Goal: Information Seeking & Learning: Check status

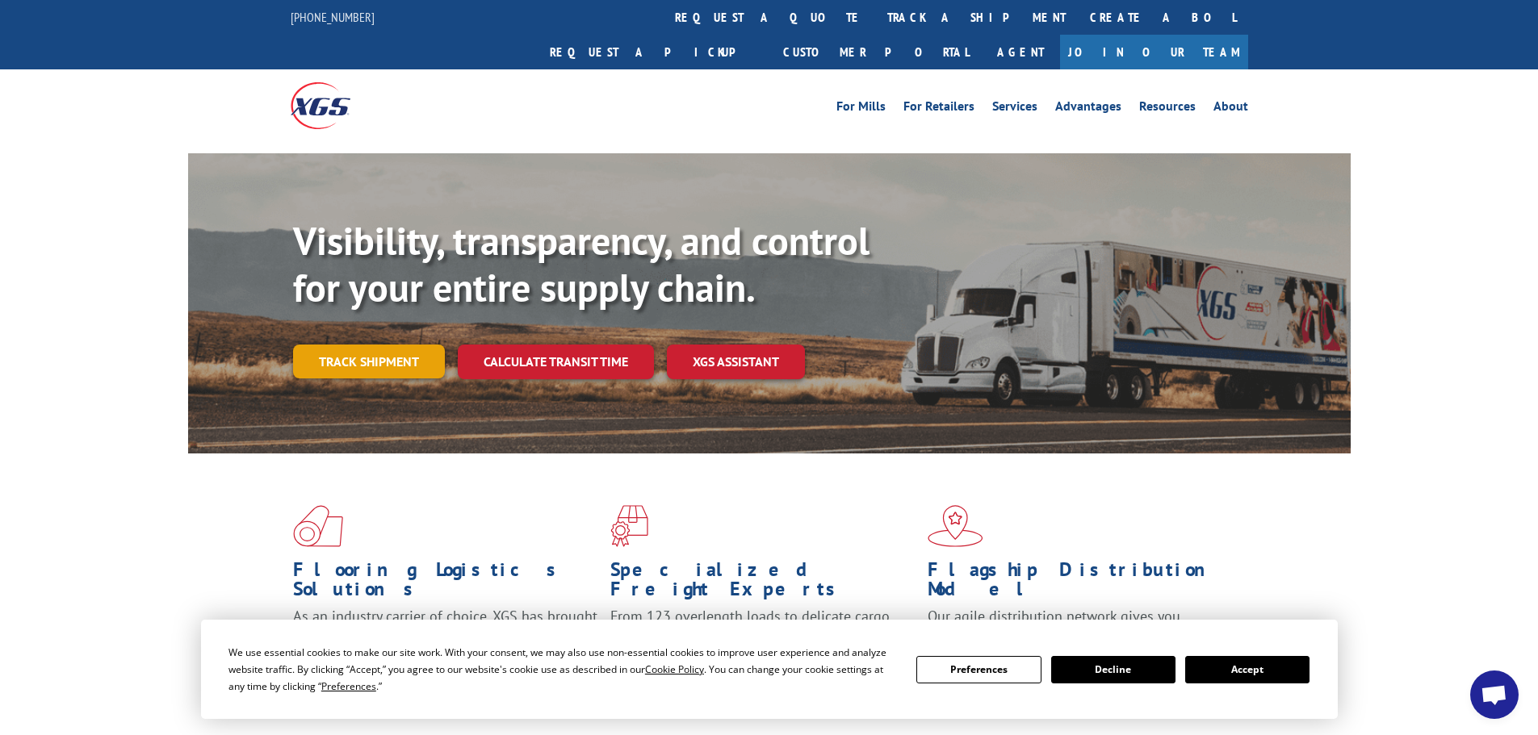
click at [408, 345] on link "Track shipment" at bounding box center [369, 362] width 152 height 34
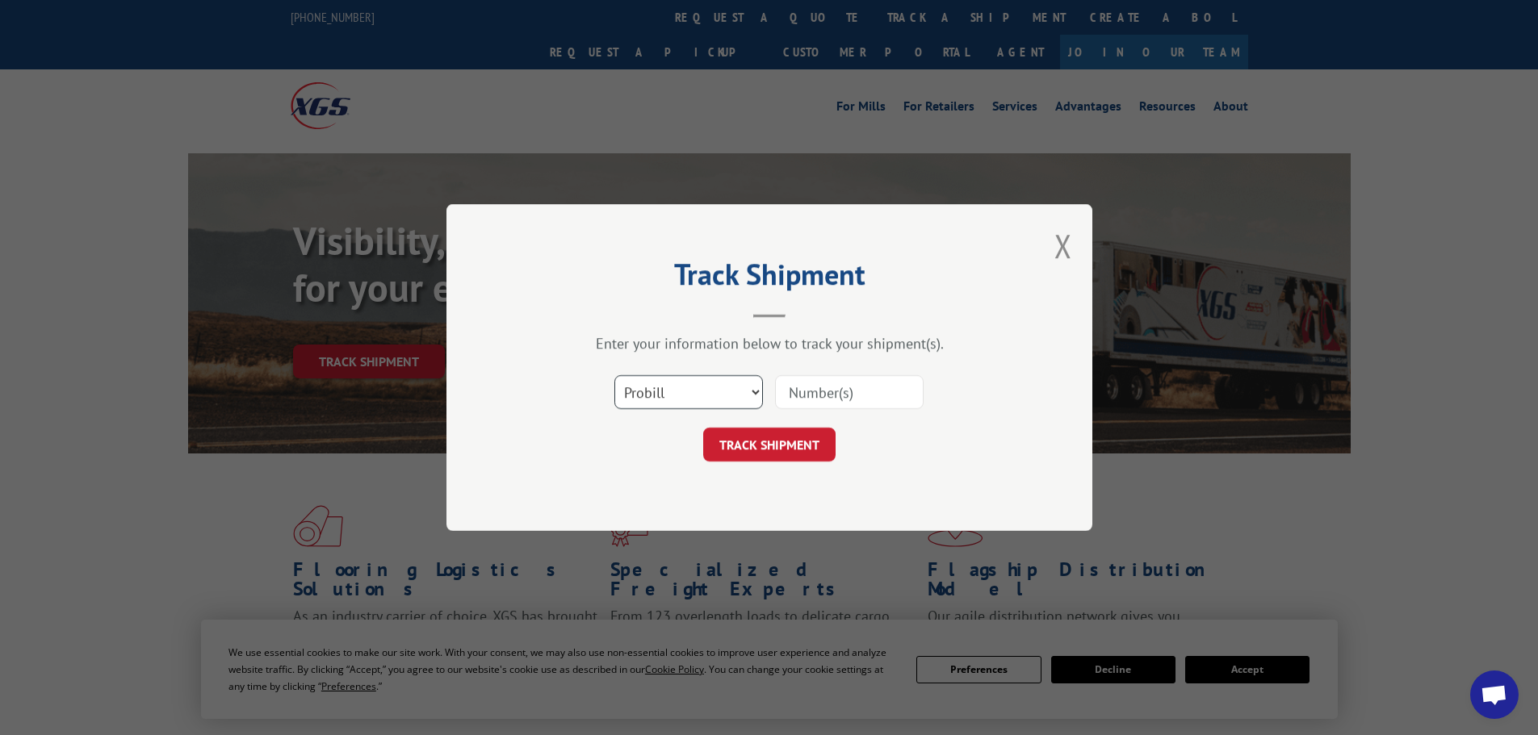
click at [668, 392] on select "Select category... Probill BOL PO" at bounding box center [688, 392] width 149 height 34
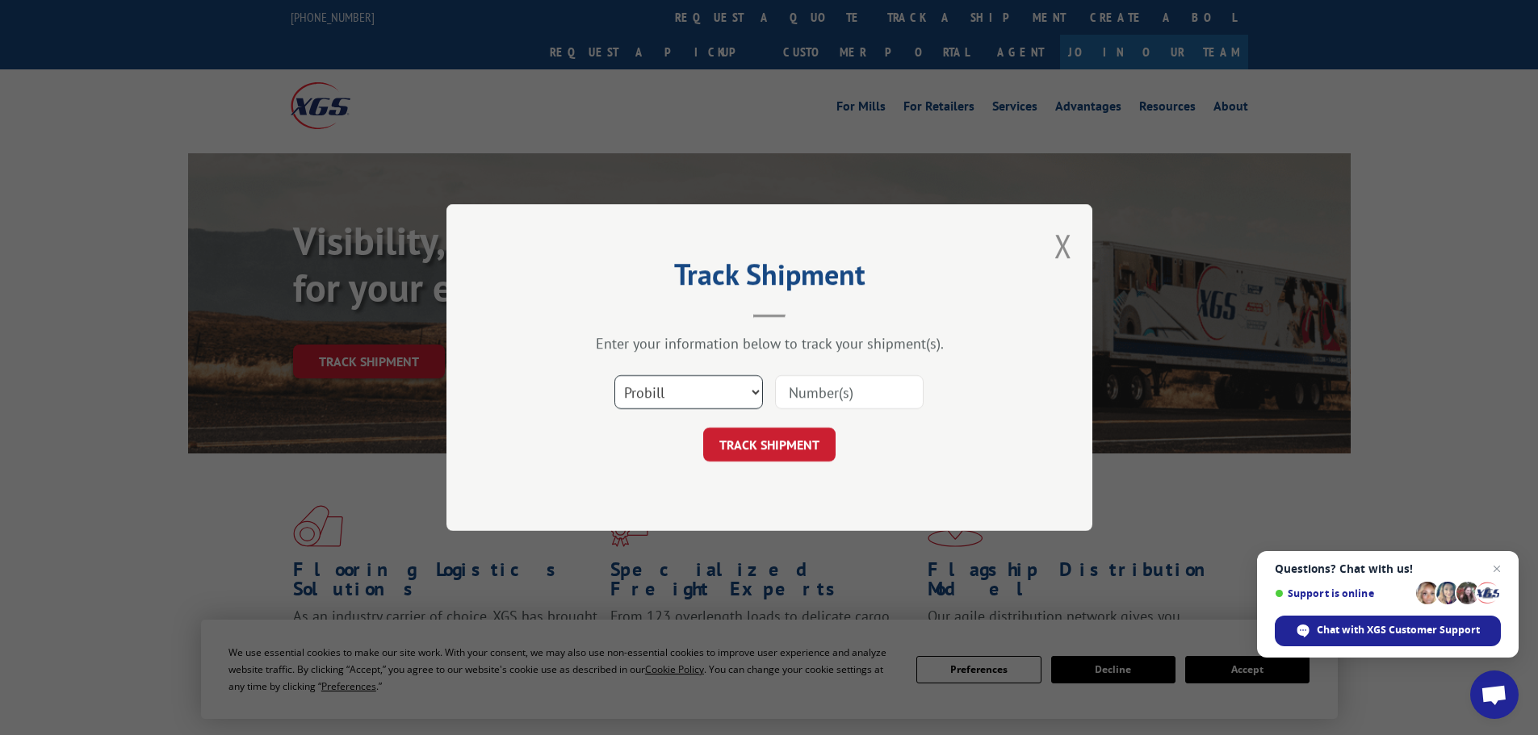
select select "po"
click at [614, 375] on select "Select category... Probill BOL PO" at bounding box center [688, 392] width 149 height 34
click at [802, 393] on input at bounding box center [849, 392] width 149 height 34
paste input "52530291"
type input "52530291"
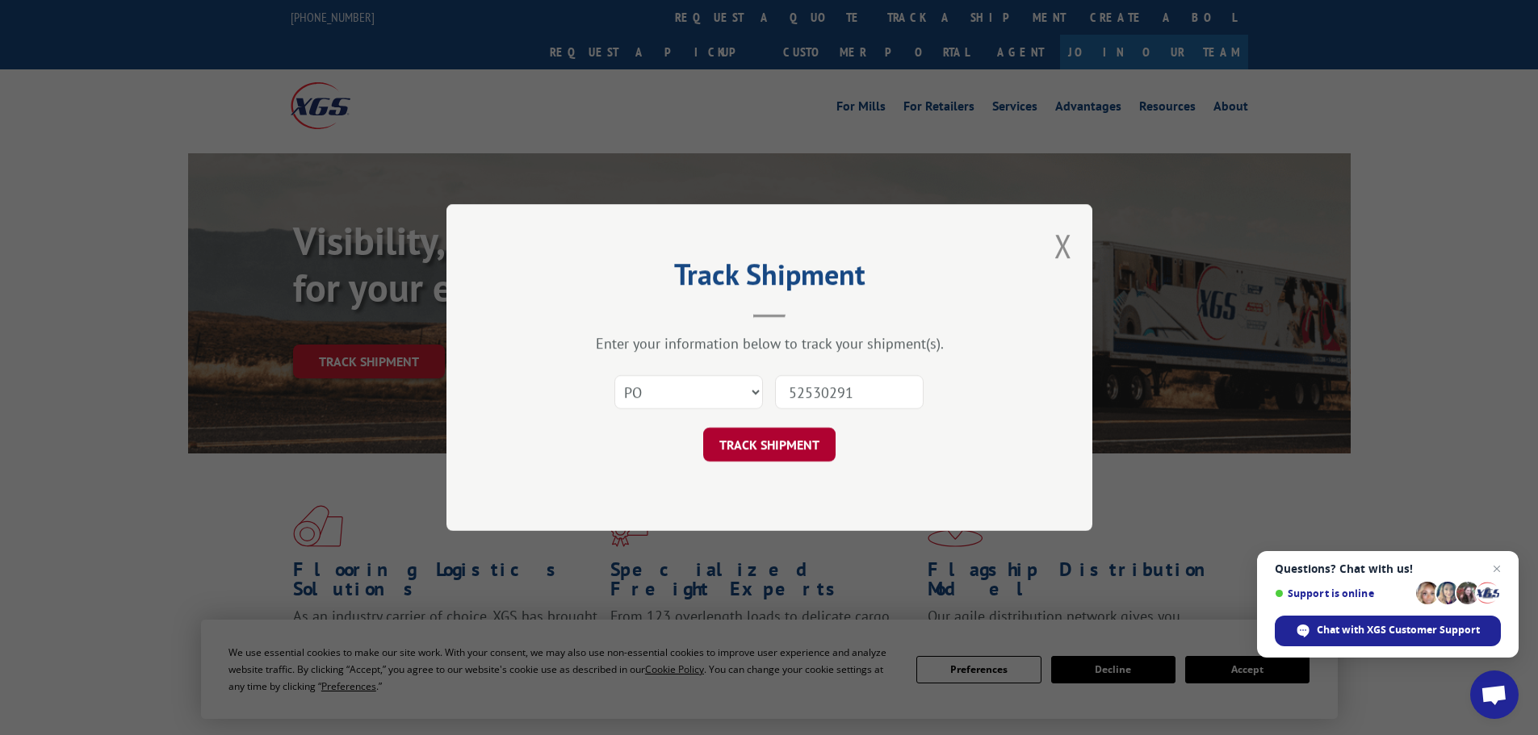
click at [767, 452] on button "TRACK SHIPMENT" at bounding box center [769, 445] width 132 height 34
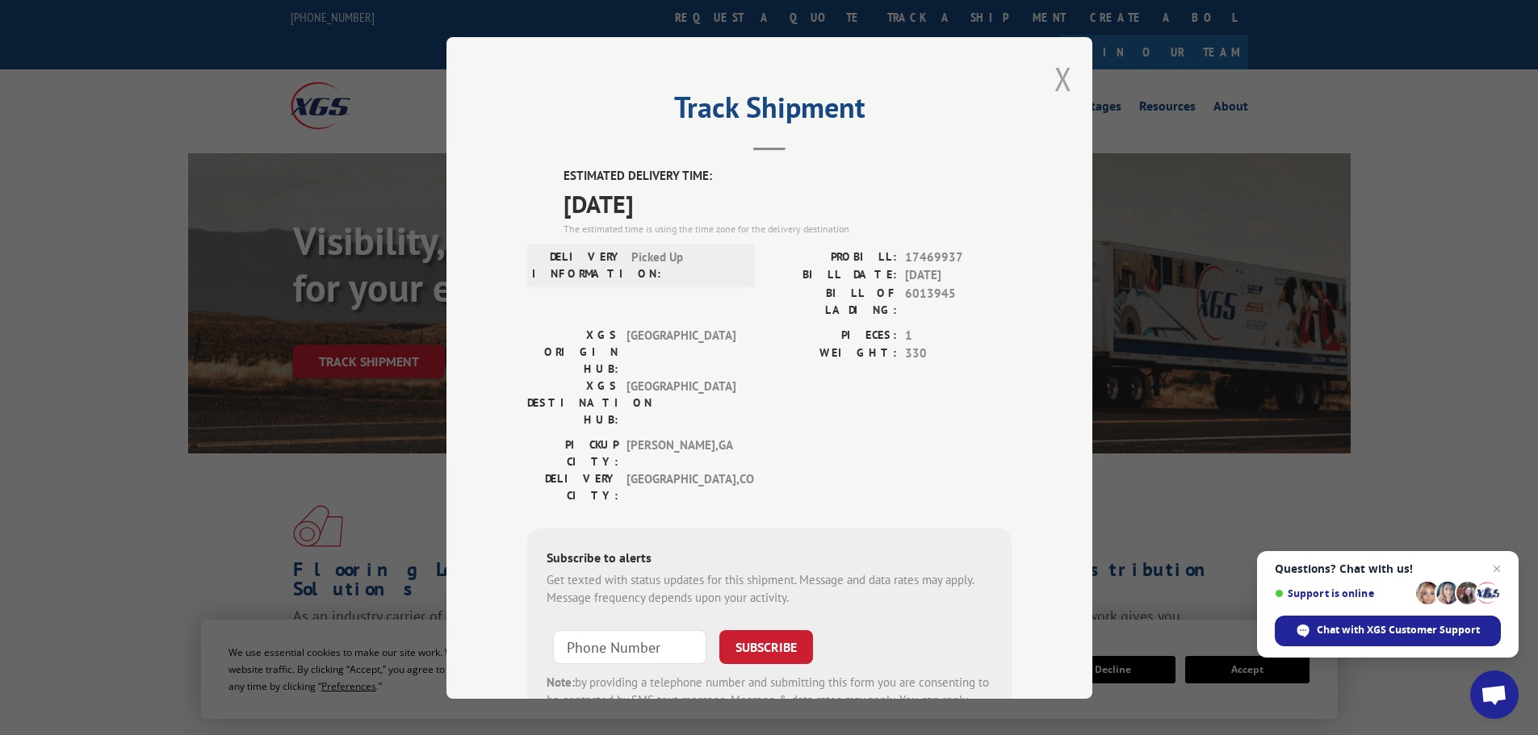
click at [1061, 77] on button "Close modal" at bounding box center [1063, 78] width 18 height 43
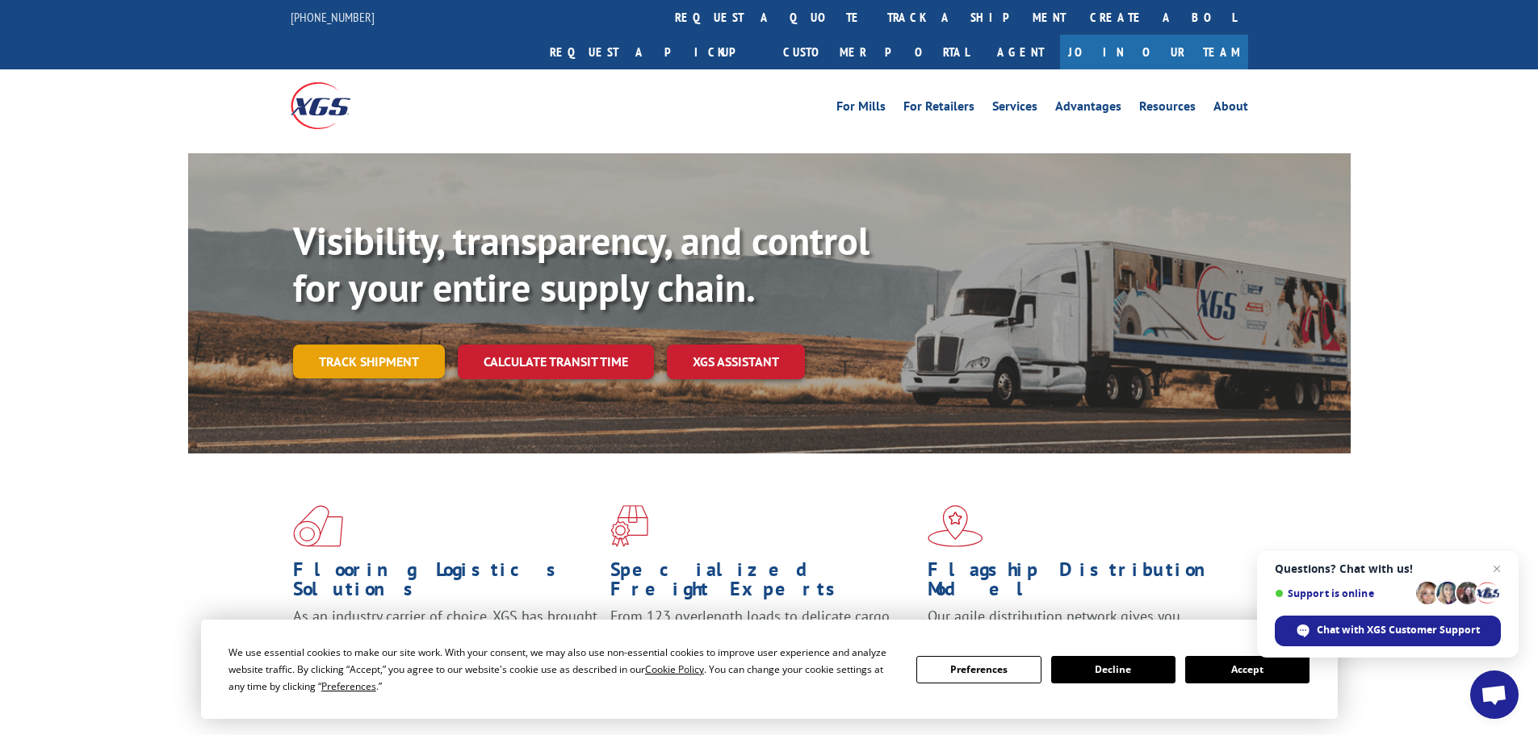
click at [366, 345] on link "Track shipment" at bounding box center [369, 362] width 152 height 34
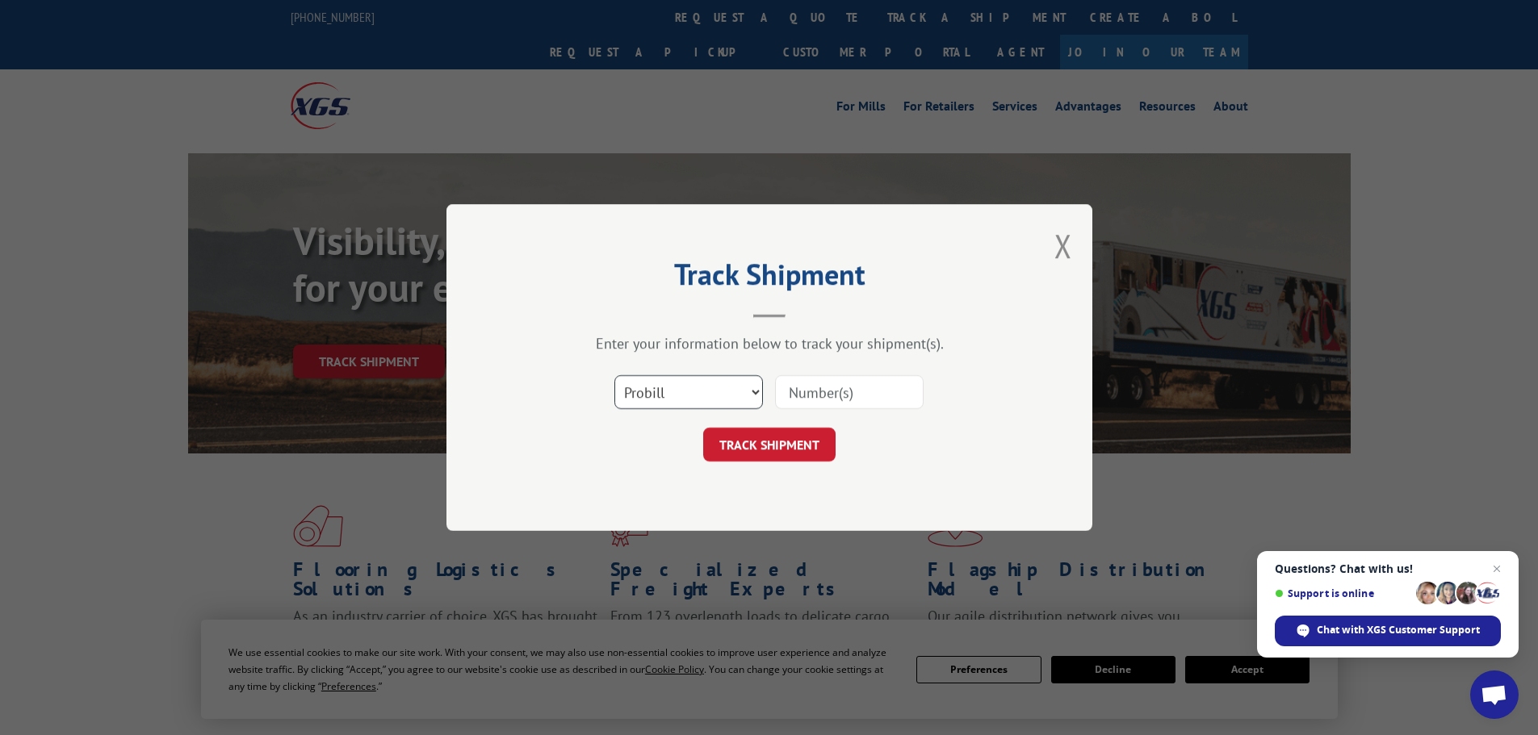
click at [668, 393] on select "Select category... Probill BOL PO" at bounding box center [688, 392] width 149 height 34
select select "po"
click at [614, 375] on select "Select category... Probill BOL PO" at bounding box center [688, 392] width 149 height 34
click at [791, 404] on input at bounding box center [849, 392] width 149 height 34
paste input "52530206"
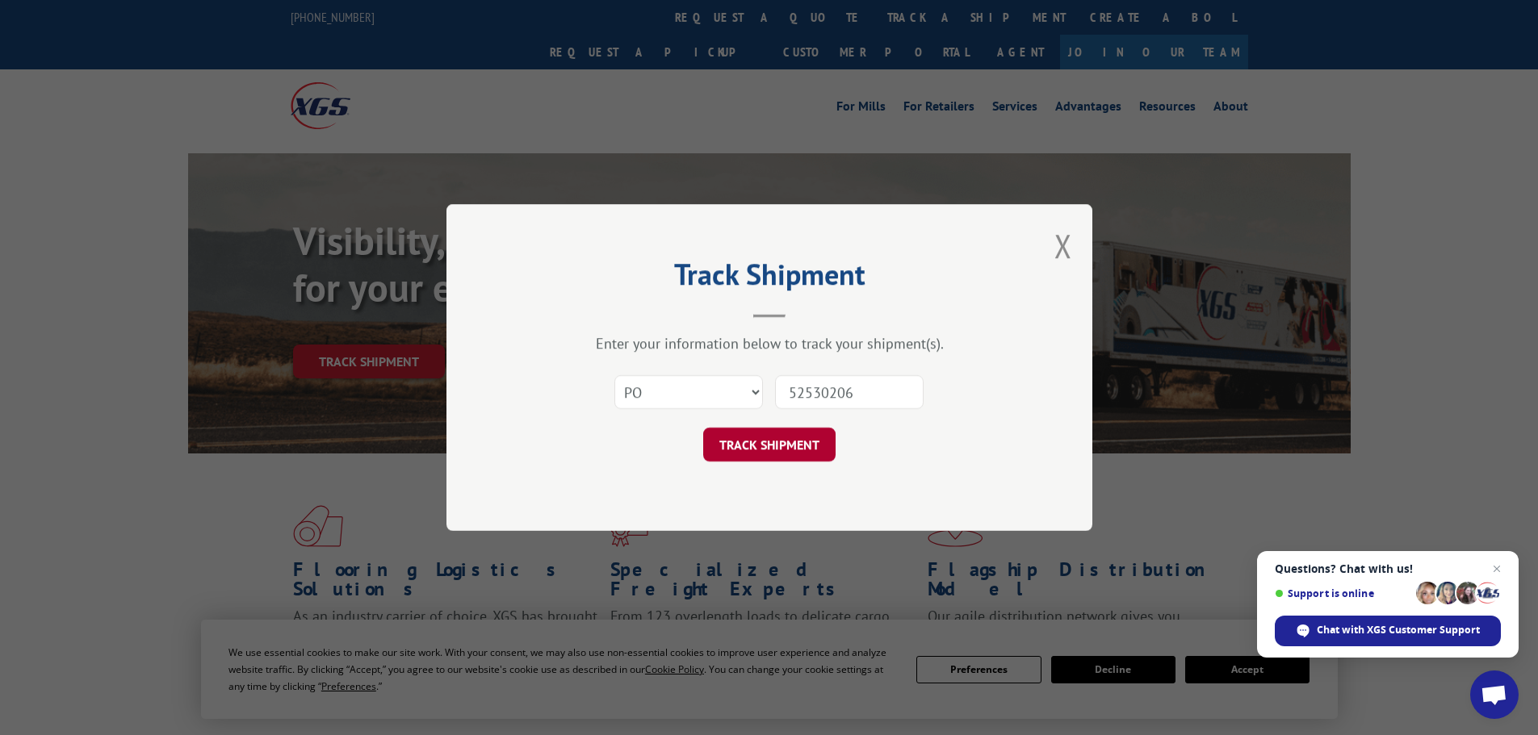
type input "52530206"
click at [789, 447] on button "TRACK SHIPMENT" at bounding box center [769, 445] width 132 height 34
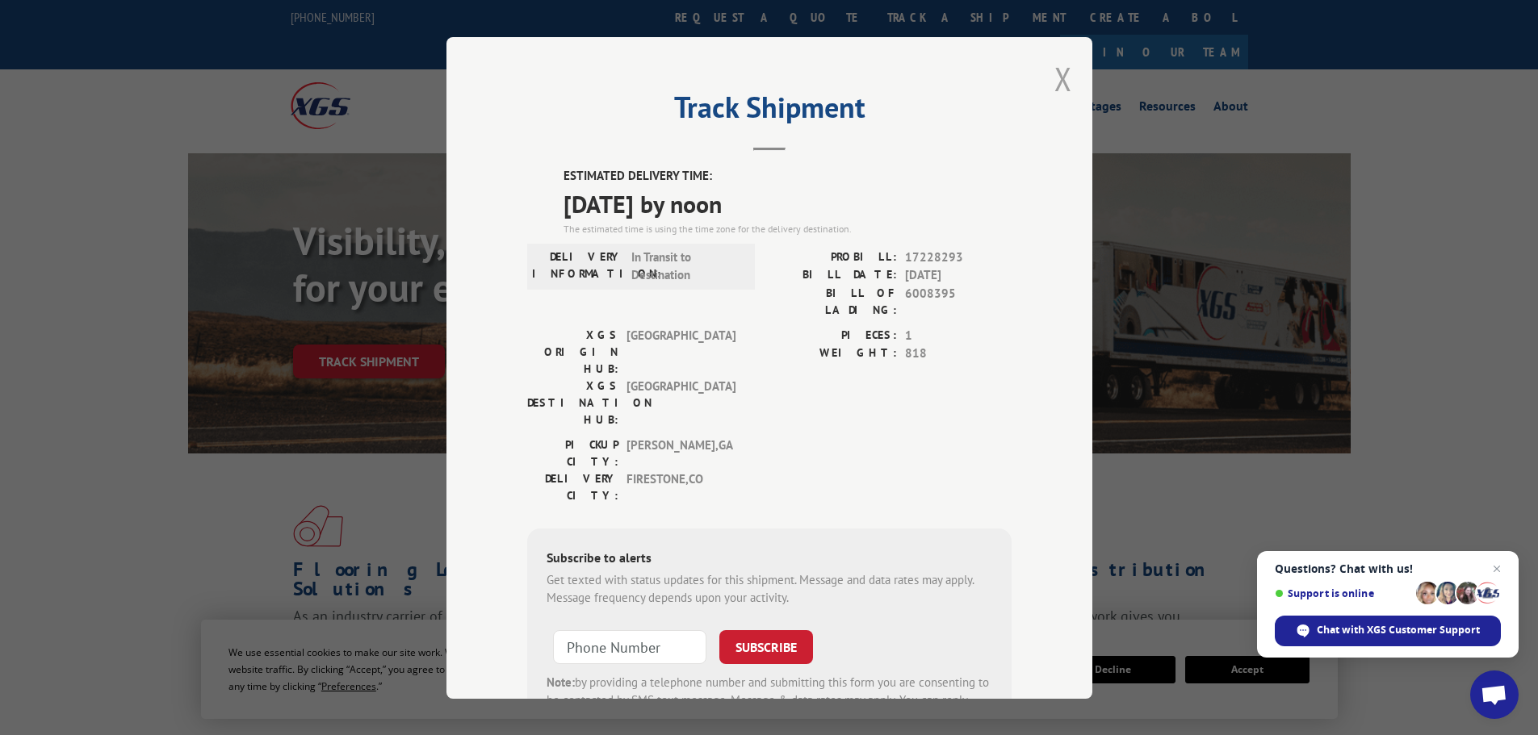
click at [1061, 81] on button "Close modal" at bounding box center [1063, 78] width 18 height 43
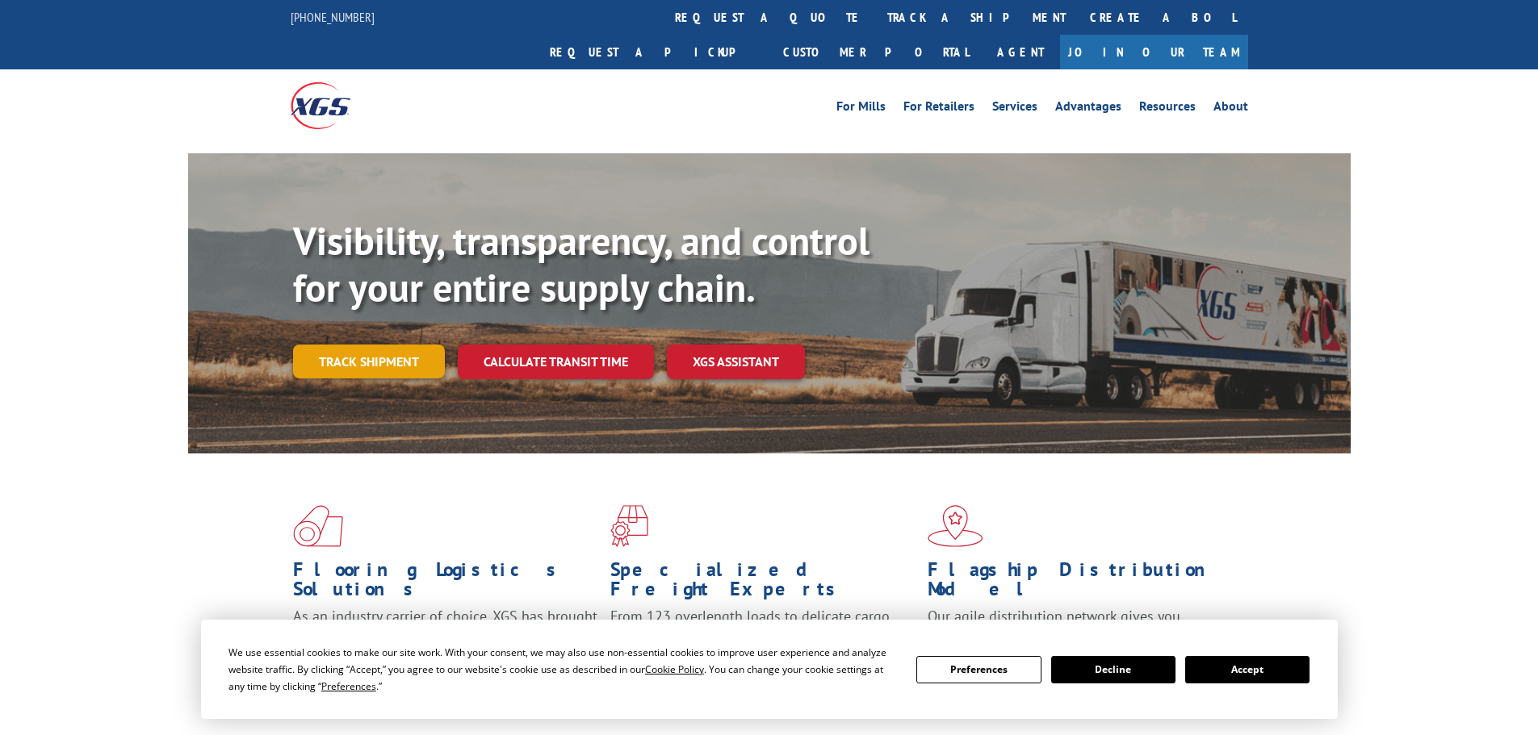
click at [371, 345] on link "Track shipment" at bounding box center [369, 362] width 152 height 34
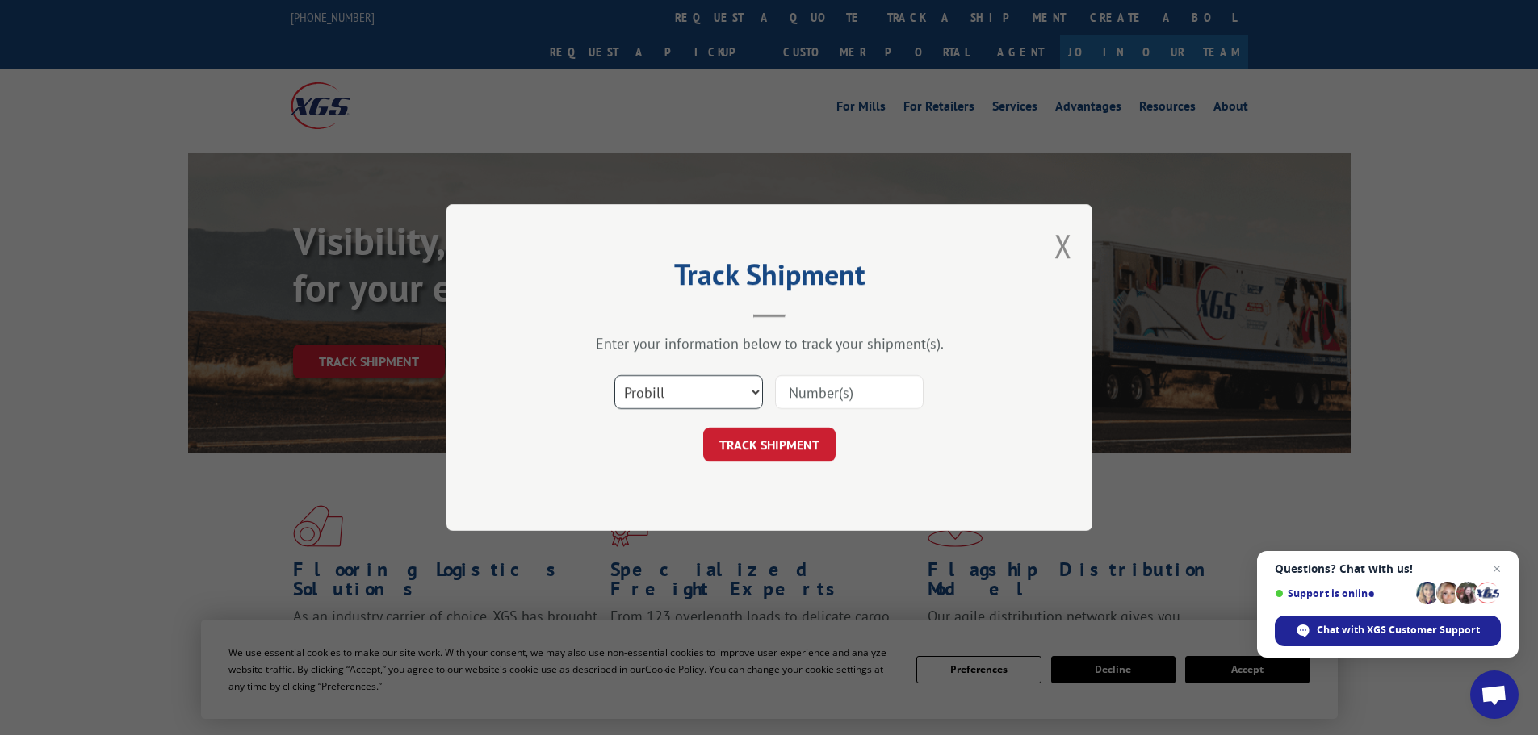
click at [670, 393] on select "Select category... Probill BOL PO" at bounding box center [688, 392] width 149 height 34
select select "po"
click at [614, 375] on select "Select category... Probill BOL PO" at bounding box center [688, 392] width 149 height 34
click at [804, 383] on input at bounding box center [849, 392] width 149 height 34
paste input "52530074"
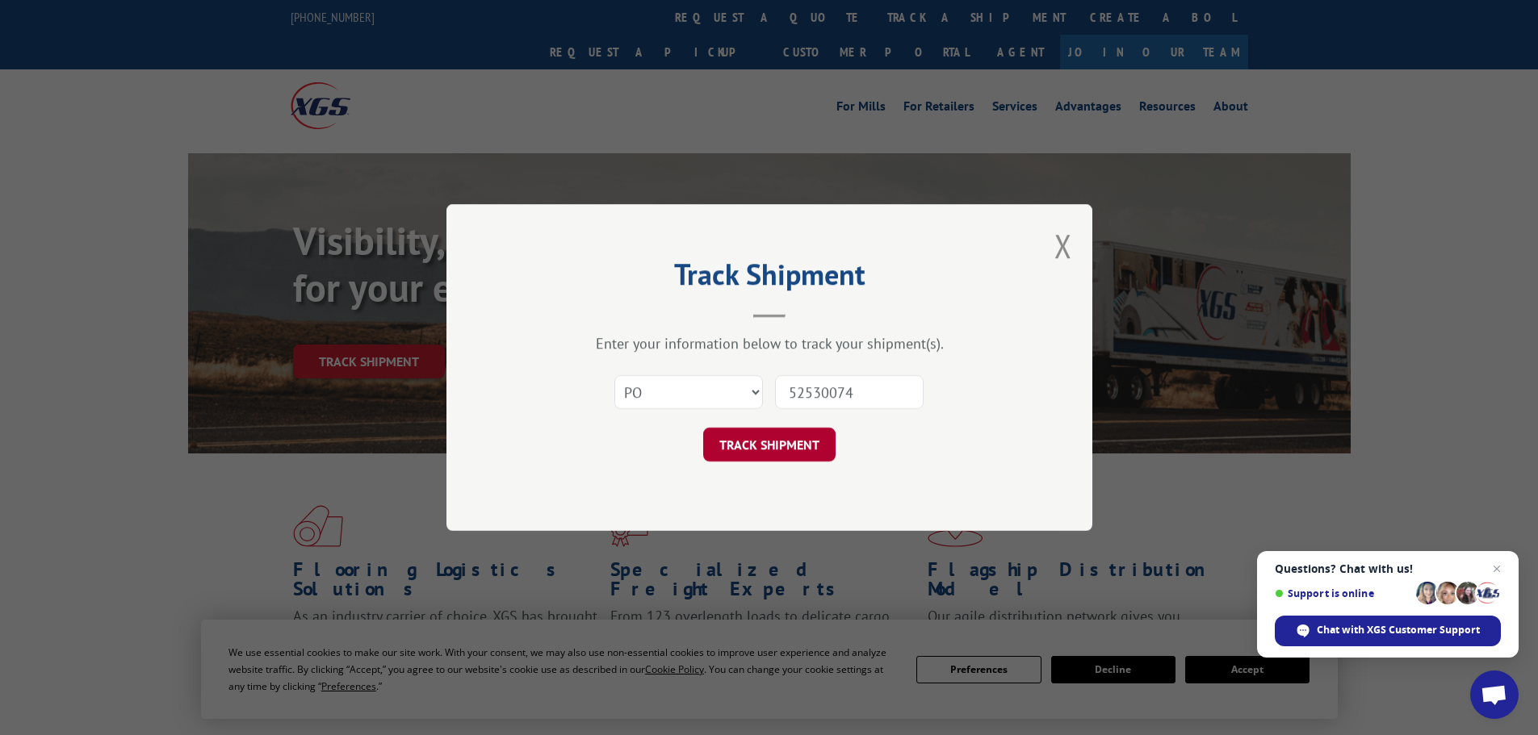
type input "52530074"
click at [756, 442] on button "TRACK SHIPMENT" at bounding box center [769, 445] width 132 height 34
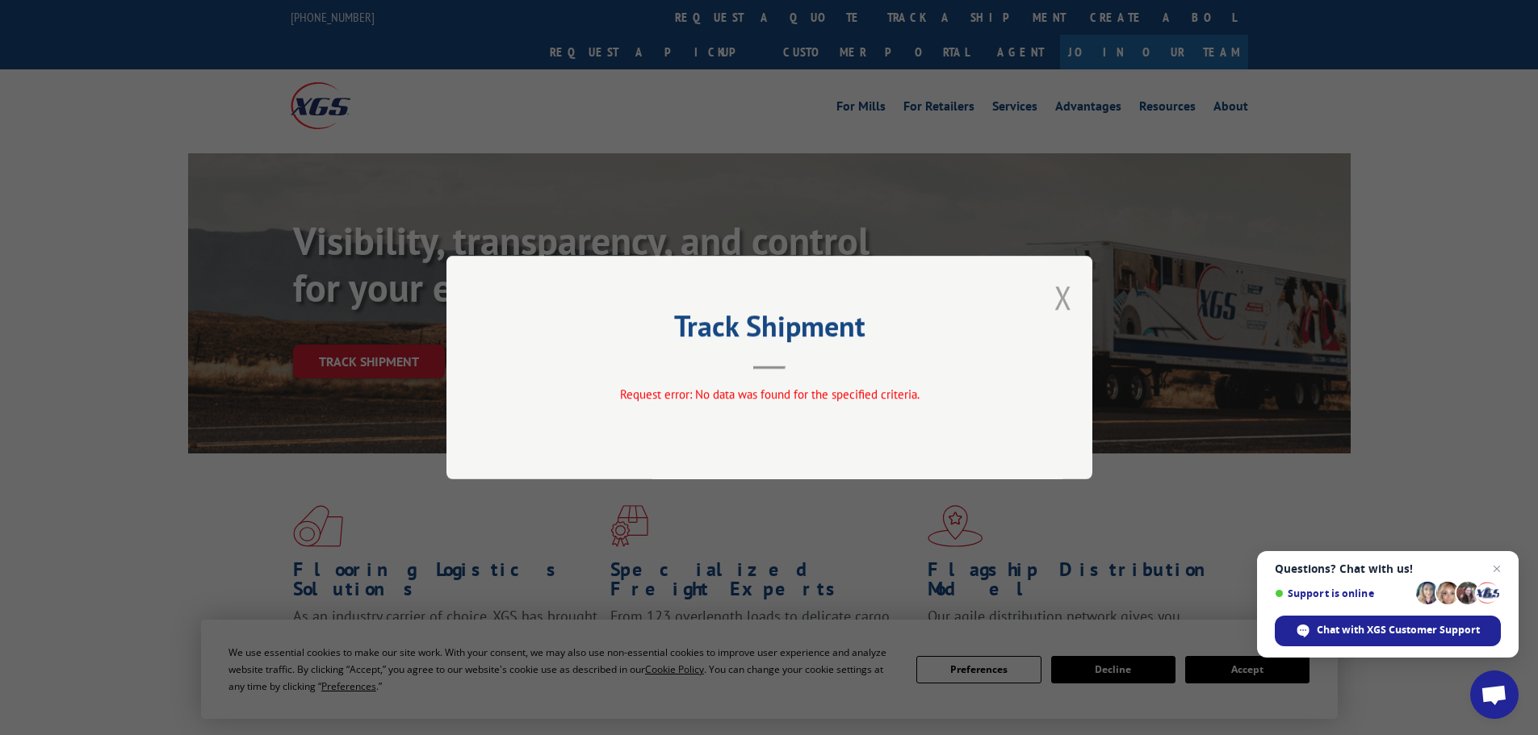
click at [1066, 291] on button "Close modal" at bounding box center [1063, 297] width 18 height 43
